Goal: Navigation & Orientation: Find specific page/section

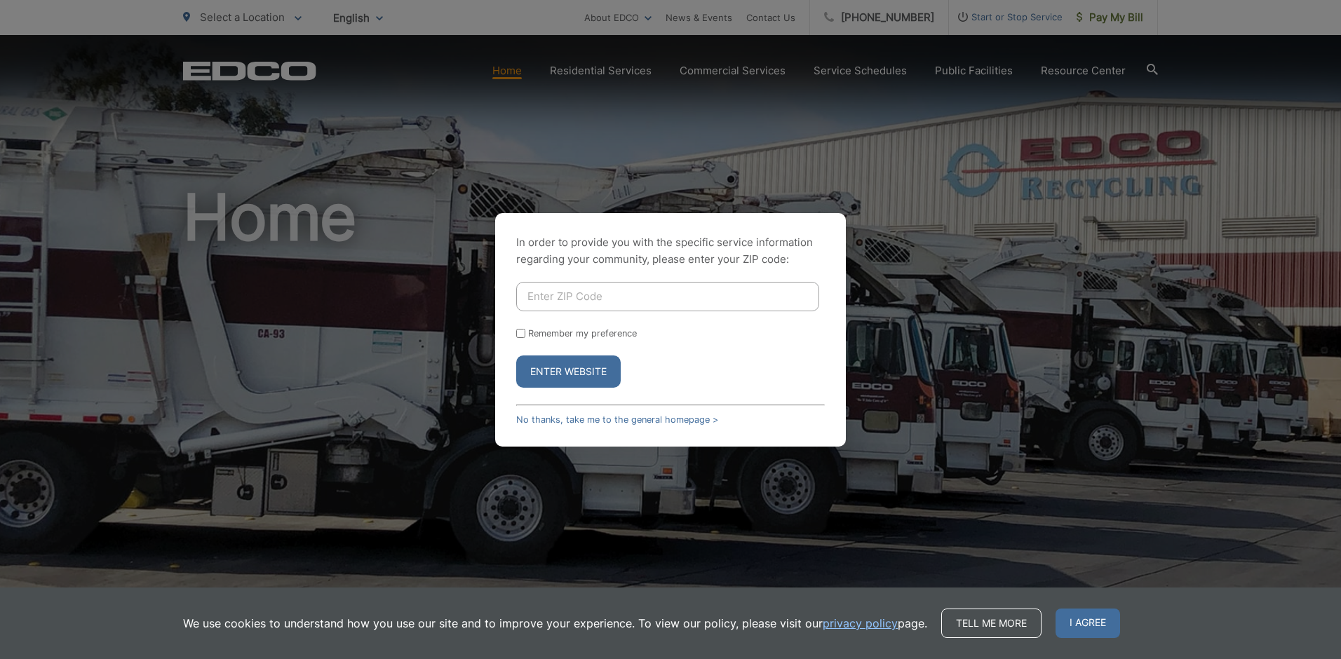
click at [546, 297] on input "Enter ZIP Code" at bounding box center [667, 296] width 303 height 29
type input "92083"
click at [521, 331] on input "Remember my preference" at bounding box center [520, 333] width 9 height 9
checkbox input "true"
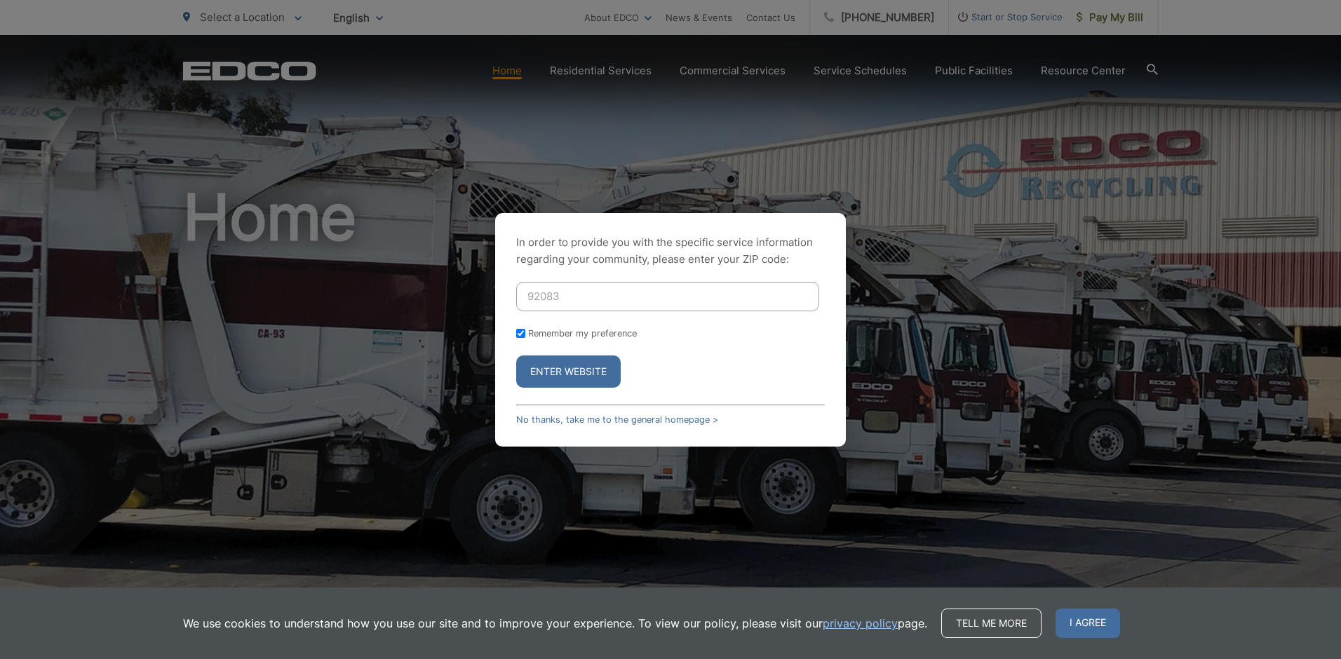
click at [579, 367] on button "Enter Website" at bounding box center [568, 372] width 104 height 32
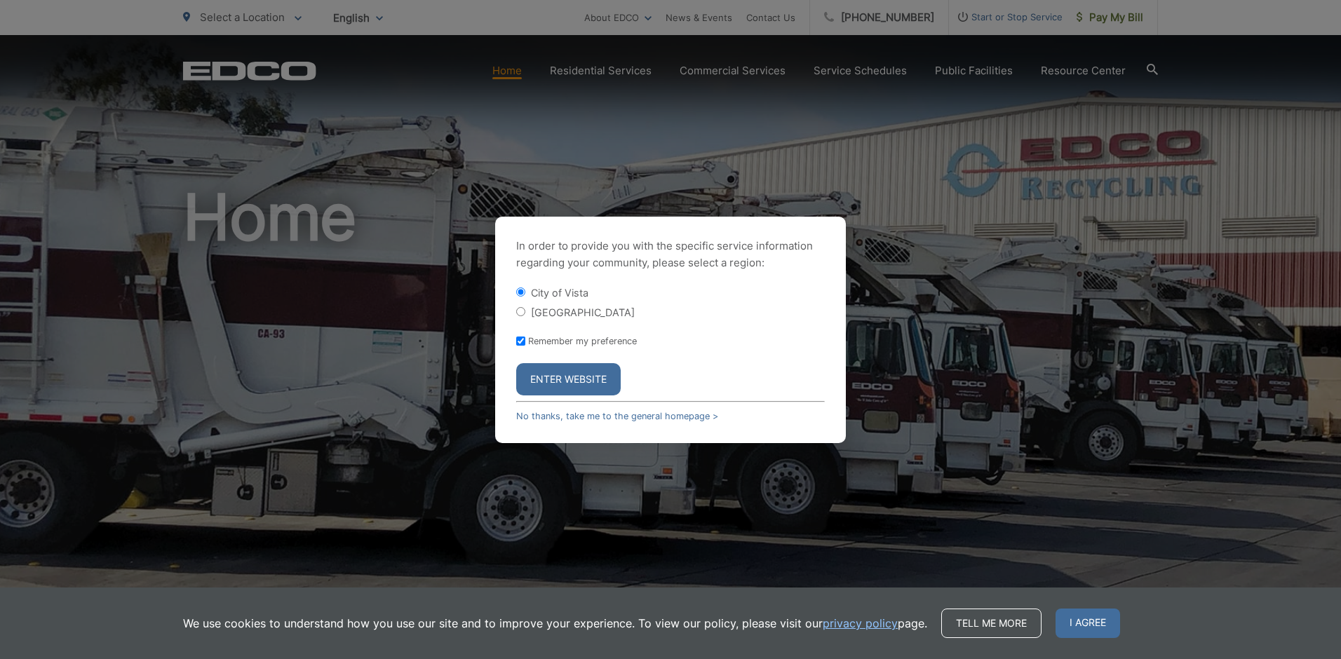
click at [593, 376] on button "Enter Website" at bounding box center [568, 379] width 104 height 32
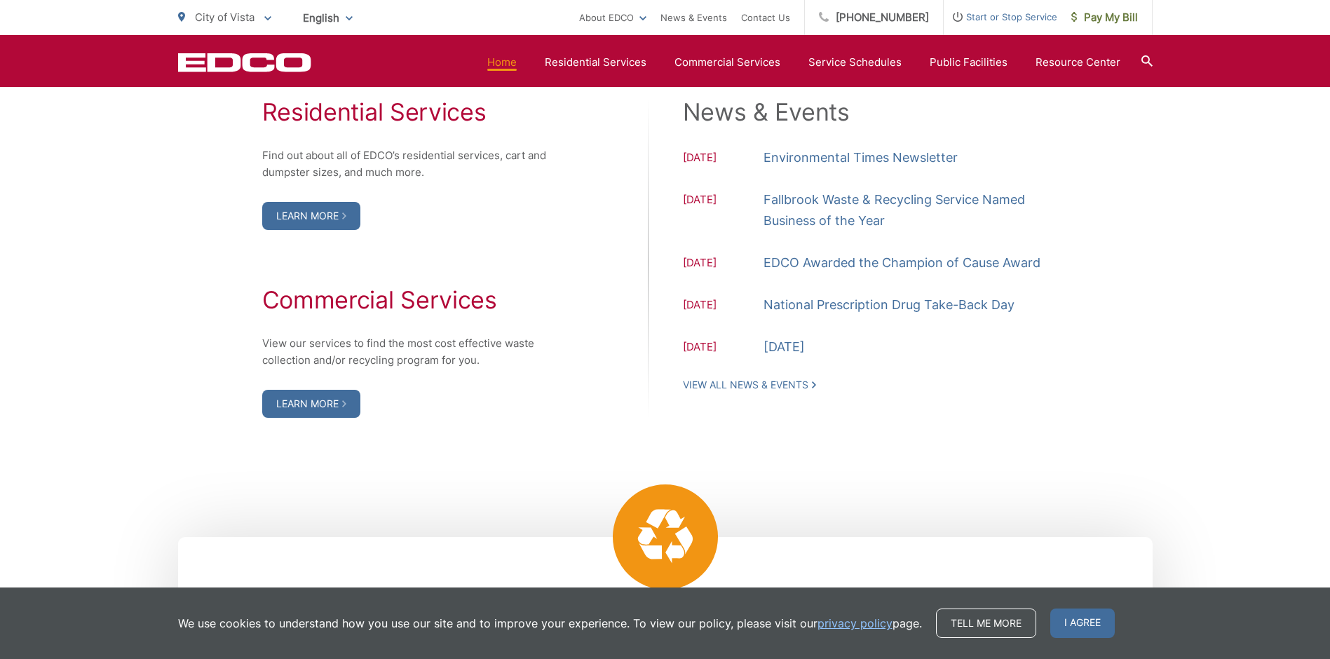
scroll to position [1543, 0]
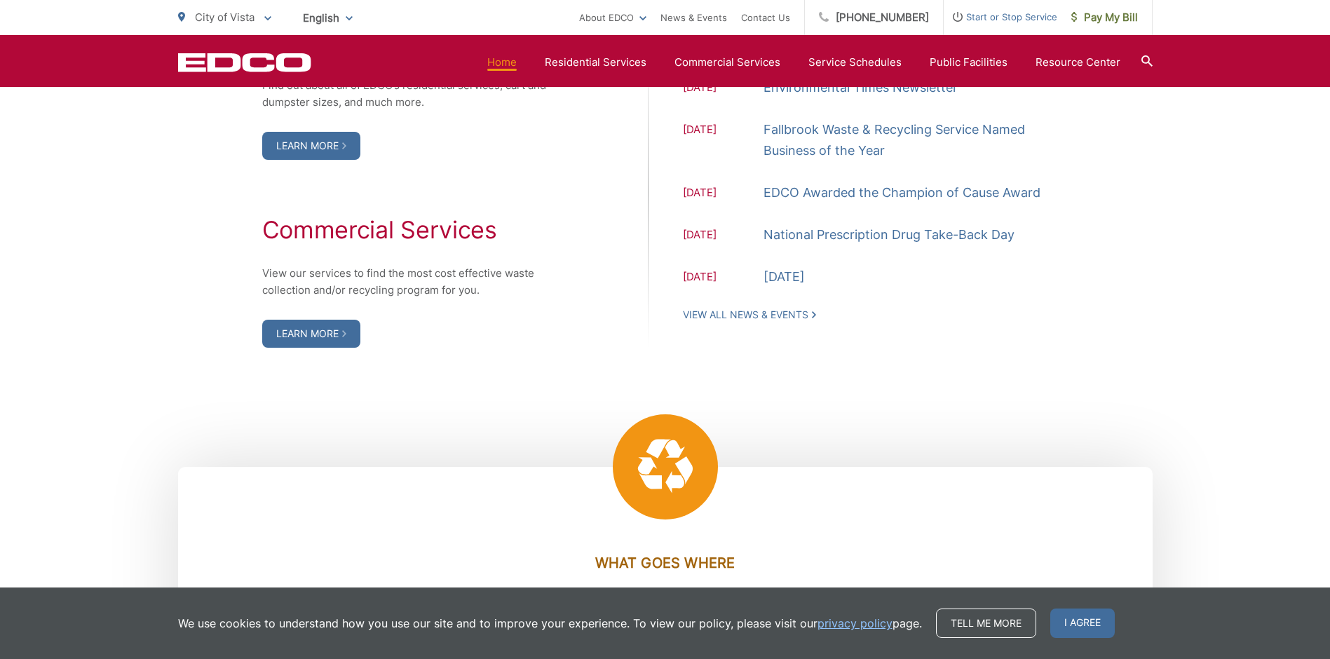
click at [976, 398] on div "Residential Services Find out about all of EDCO’s residential services, cart an…" at bounding box center [665, 188] width 975 height 488
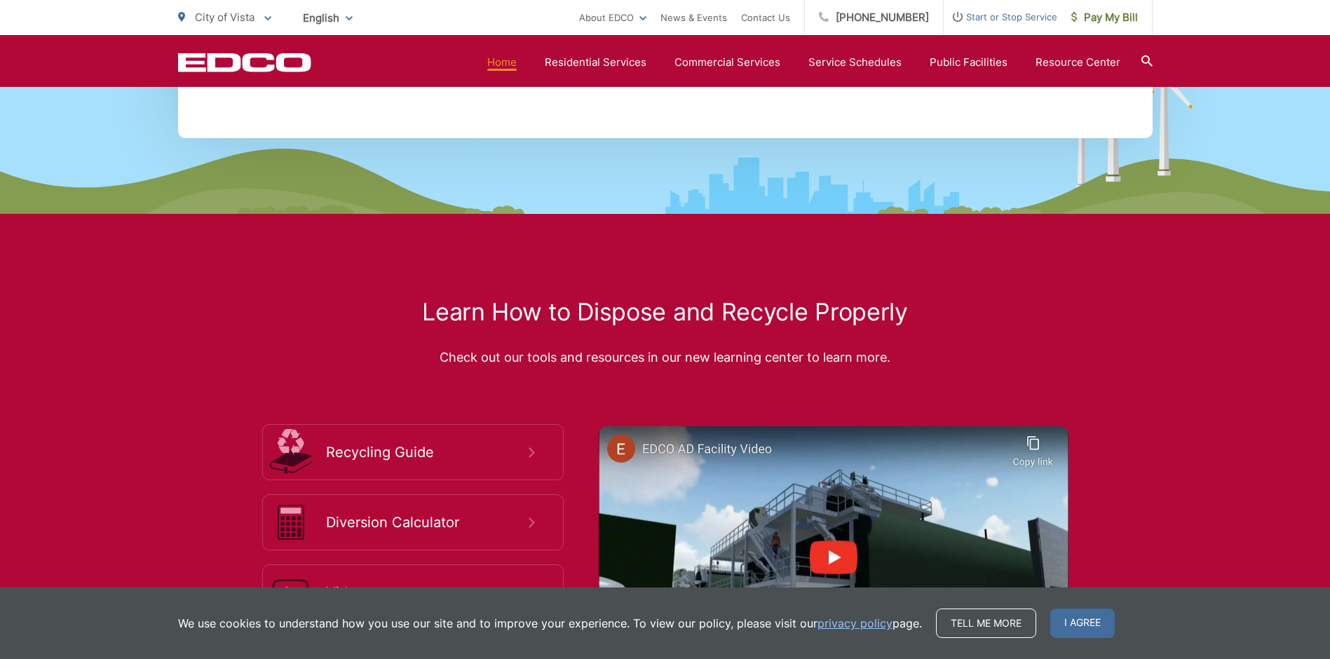
scroll to position [2627, 0]
